Goal: Task Accomplishment & Management: Manage account settings

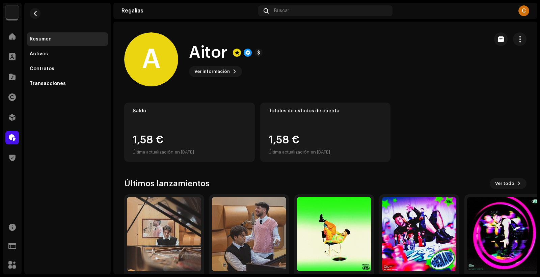
scroll to position [28, 0]
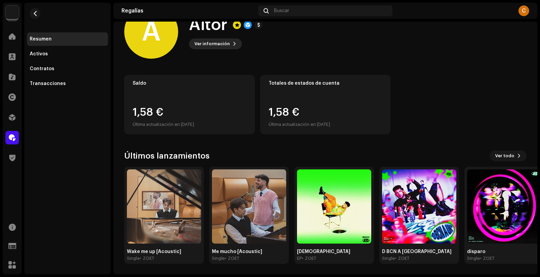
click at [215, 48] on span "Ver información" at bounding box center [211, 43] width 35 height 13
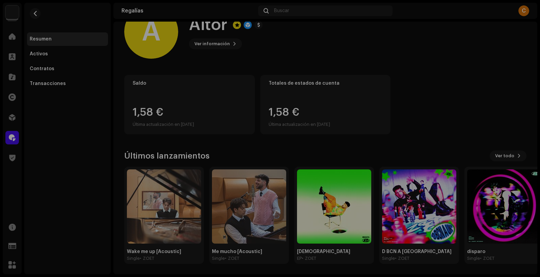
click at [287, 69] on div "A Aitor 673485 Tipo Beneficiario(a) de la distribución Pagar a nombre de Aitor …" at bounding box center [270, 138] width 540 height 277
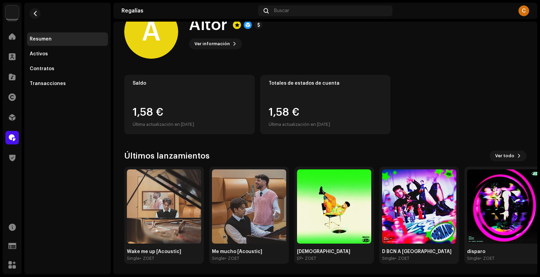
scroll to position [0, 0]
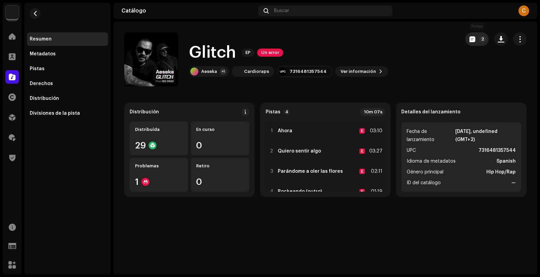
click at [397, 37] on span "button" at bounding box center [472, 38] width 6 height 5
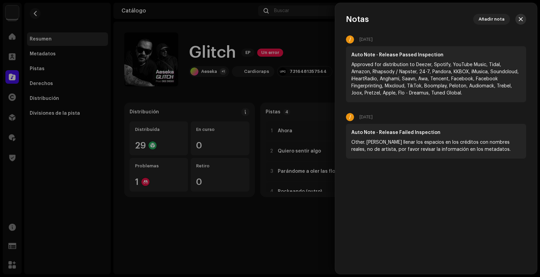
click at [397, 21] on button "button" at bounding box center [520, 19] width 11 height 11
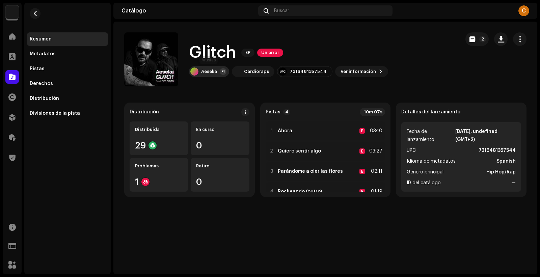
click at [216, 74] on div "Aeseka +1" at bounding box center [209, 71] width 40 height 11
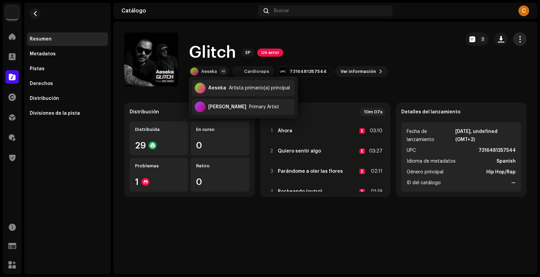
click at [397, 34] on button "button" at bounding box center [519, 38] width 13 height 13
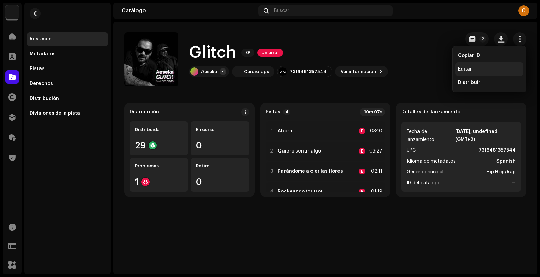
click at [397, 69] on div "Editar" at bounding box center [489, 68] width 63 height 5
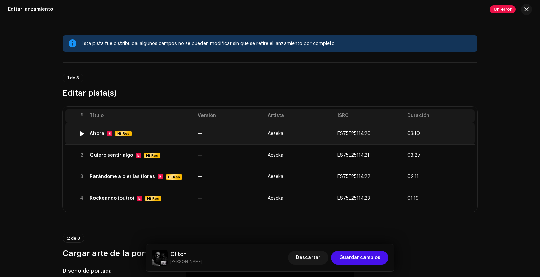
click at [219, 136] on td "—" at bounding box center [230, 134] width 70 height 22
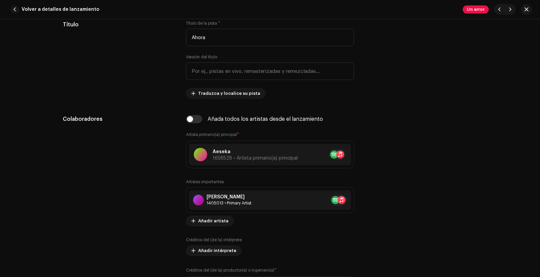
scroll to position [343, 0]
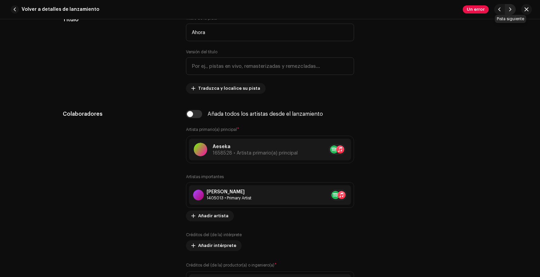
click at [397, 12] on button "button" at bounding box center [509, 9] width 11 height 11
type input "ES75E2511421"
type input "Quiero sentir algo"
click at [397, 12] on button "button" at bounding box center [509, 9] width 11 height 11
type input "ES75E2511422"
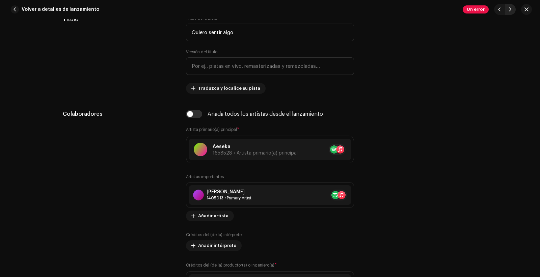
type input "Parándome a oler las flores"
click at [397, 12] on button "button" at bounding box center [509, 9] width 11 height 11
type input "ES75E2511423"
type input "Rockeando (outro)"
click at [397, 12] on button "button" at bounding box center [509, 9] width 11 height 11
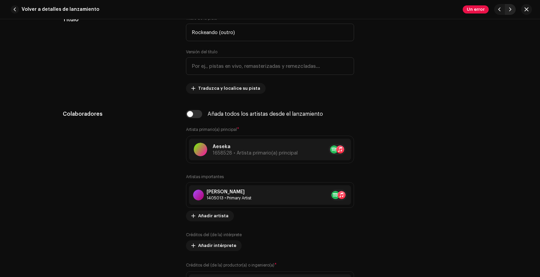
type input "ES75E2511420"
type input "Ahora"
click at [397, 12] on button "button" at bounding box center [509, 9] width 11 height 11
type input "ES75E2511421"
type input "Quiero sentir algo"
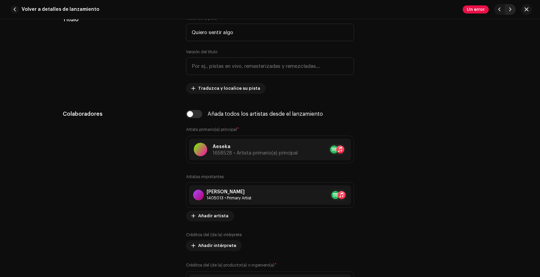
click at [397, 12] on button "button" at bounding box center [509, 9] width 11 height 11
type input "ES75E2511422"
type input "Parándome a oler las flores"
click at [397, 12] on button "button" at bounding box center [509, 9] width 11 height 11
type input "ES75E2511423"
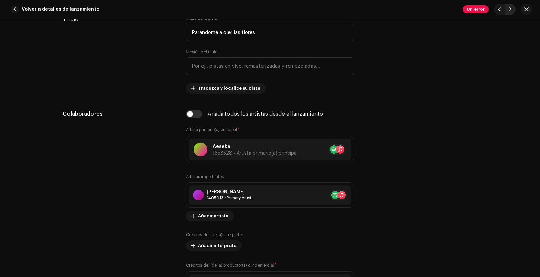
type input "Rockeando (outro)"
click at [397, 12] on button "button" at bounding box center [509, 9] width 11 height 11
type input "ES75E2511420"
type input "Ahora"
click at [397, 9] on span "button" at bounding box center [526, 9] width 4 height 5
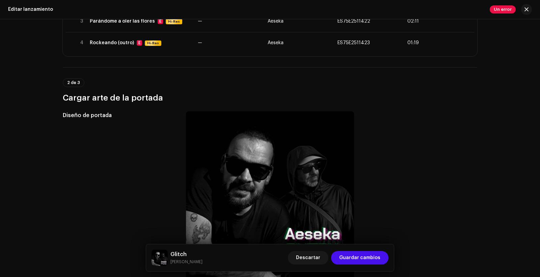
scroll to position [0, 0]
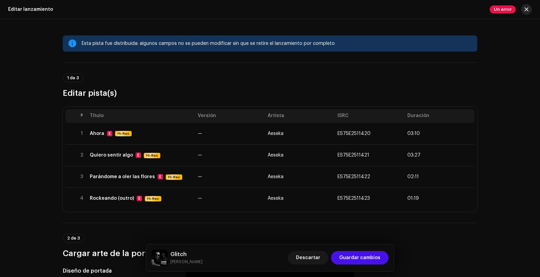
click at [397, 9] on span "button" at bounding box center [526, 9] width 4 height 5
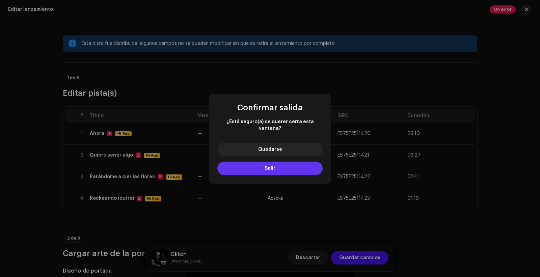
click at [295, 166] on button "Salir" at bounding box center [269, 168] width 105 height 13
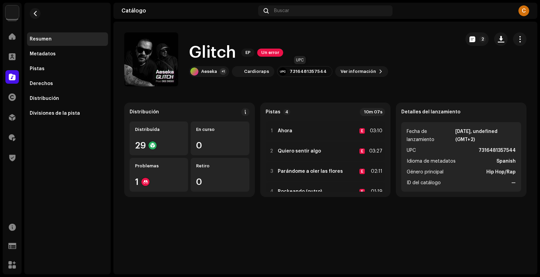
click at [291, 68] on div "7316481357544" at bounding box center [304, 71] width 55 height 11
copy div "7316481357544"
click at [397, 35] on button "2" at bounding box center [476, 38] width 23 height 13
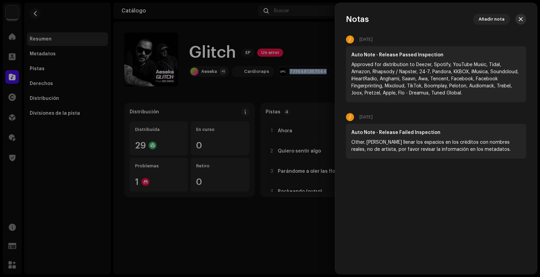
click at [397, 15] on button "button" at bounding box center [520, 19] width 11 height 11
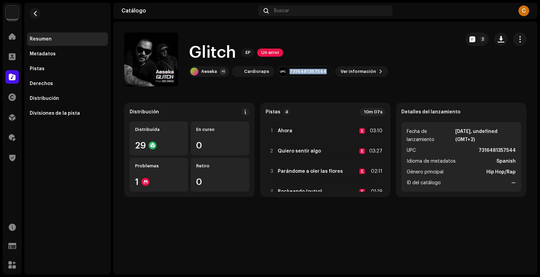
click at [397, 15] on div "C" at bounding box center [523, 10] width 11 height 11
